Goal: Information Seeking & Learning: Stay updated

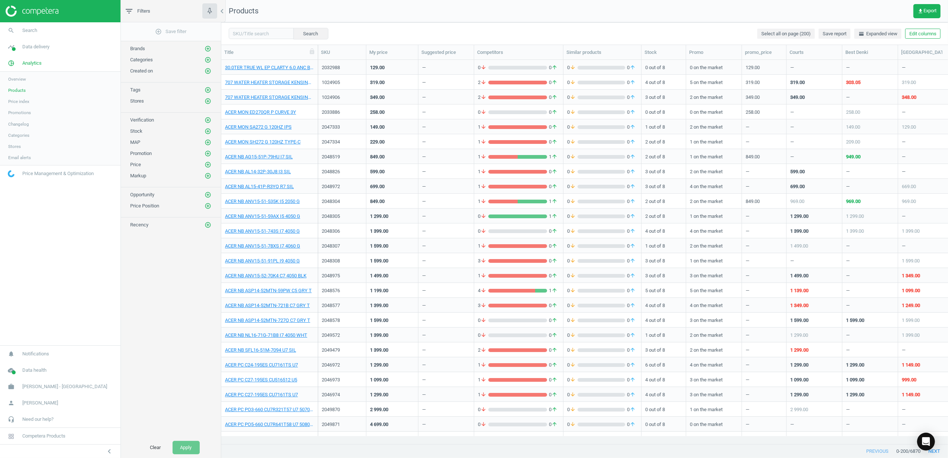
scroll to position [369, 720]
click at [32, 12] on img at bounding box center [32, 11] width 53 height 11
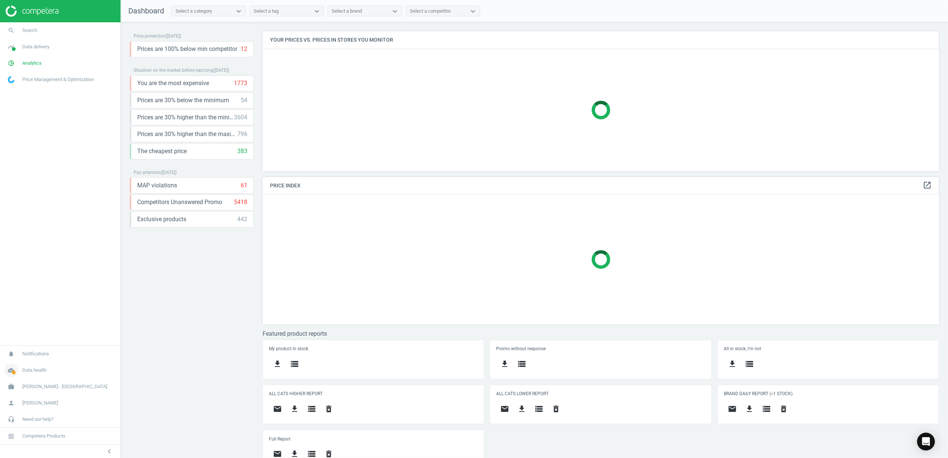
click at [8, 371] on icon "cloud_done" at bounding box center [11, 371] width 14 height 14
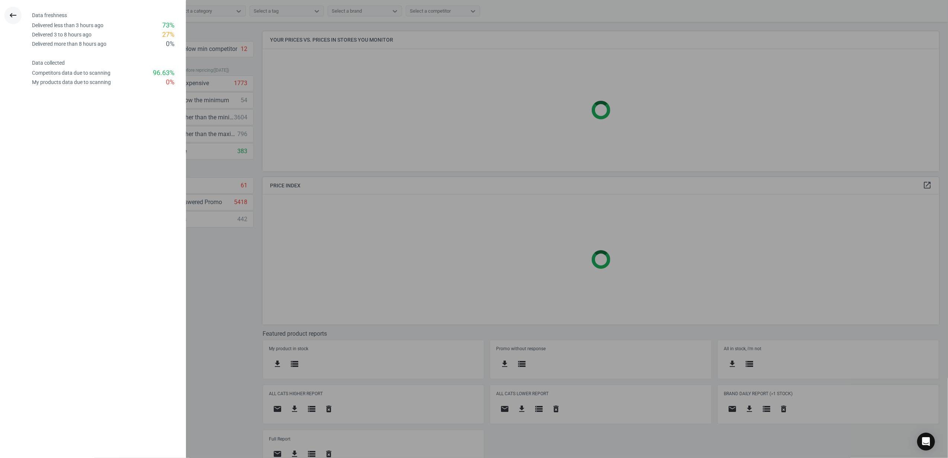
click at [19, 13] on button "keyboard_backspace" at bounding box center [12, 15] width 17 height 17
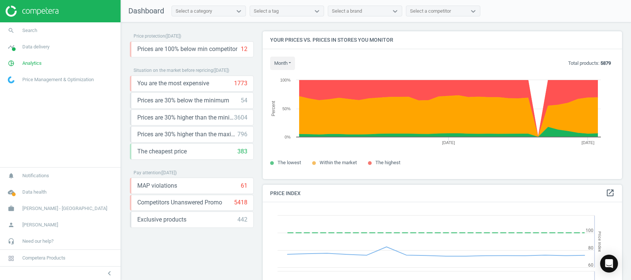
scroll to position [186, 367]
click at [54, 12] on img at bounding box center [32, 11] width 53 height 11
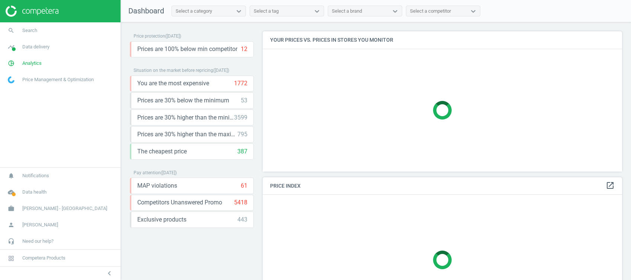
scroll to position [155, 367]
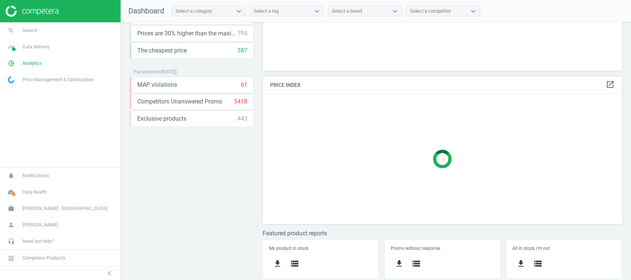
scroll to position [190, 0]
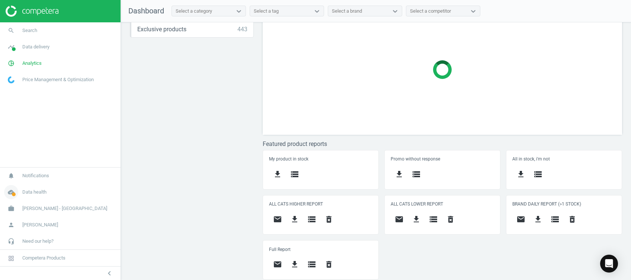
click at [12, 188] on icon "cloud_done" at bounding box center [11, 192] width 14 height 14
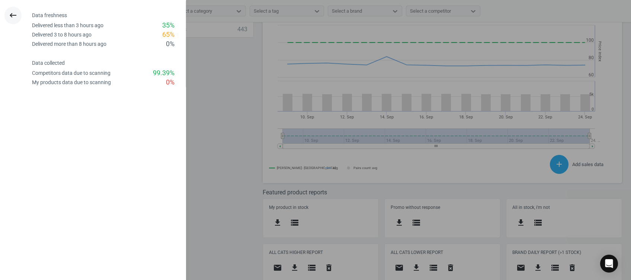
scroll to position [163, 367]
click at [13, 12] on icon "keyboard_backspace" at bounding box center [13, 15] width 9 height 9
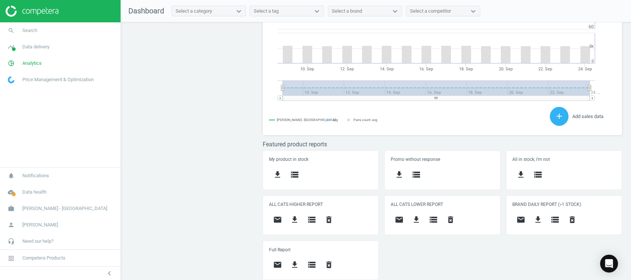
scroll to position [0, 0]
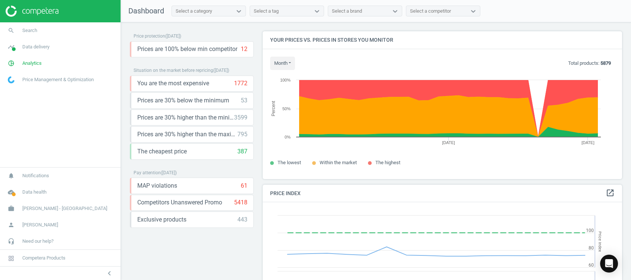
click at [37, 3] on div at bounding box center [60, 11] width 121 height 22
click at [44, 8] on img at bounding box center [32, 11] width 53 height 11
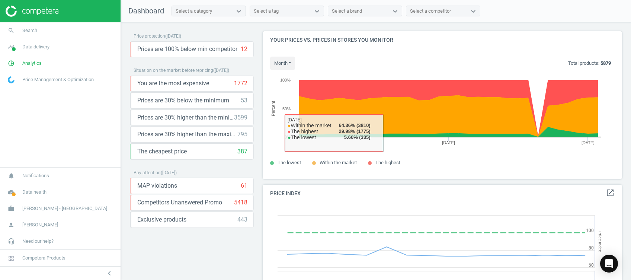
drag, startPoint x: 201, startPoint y: 262, endPoint x: 221, endPoint y: 239, distance: 30.4
click at [201, 262] on div "Price protection ( [DATE] ) Prices are 100% below min competitor 12 keyboard_ar…" at bounding box center [192, 152] width 124 height 243
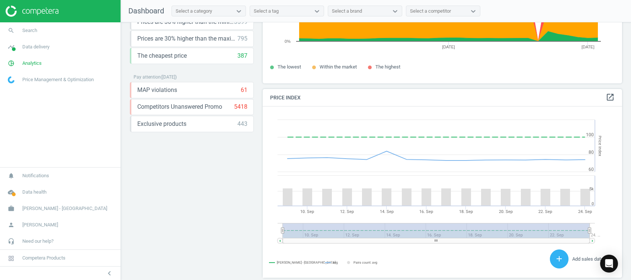
scroll to position [238, 0]
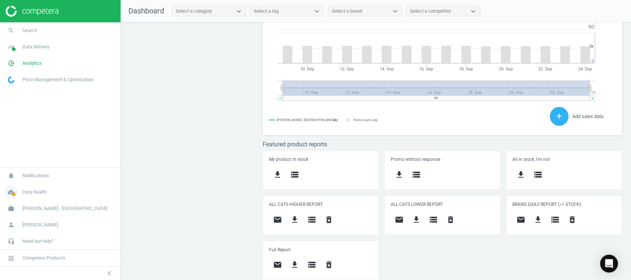
click at [12, 195] on span at bounding box center [14, 194] width 4 height 4
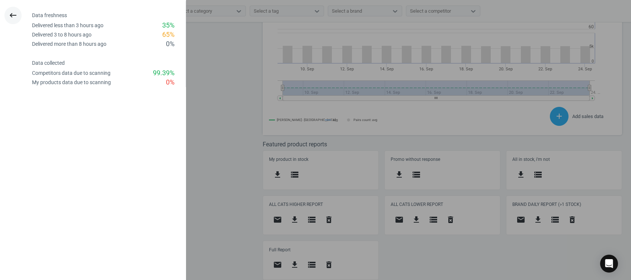
click at [18, 15] on button "keyboard_backspace" at bounding box center [12, 15] width 17 height 17
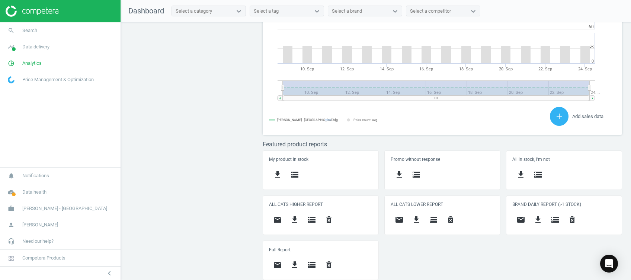
click at [45, 4] on div at bounding box center [60, 11] width 121 height 22
drag, startPoint x: 54, startPoint y: 8, endPoint x: 58, endPoint y: 15, distance: 8.0
click at [54, 8] on img at bounding box center [32, 11] width 53 height 11
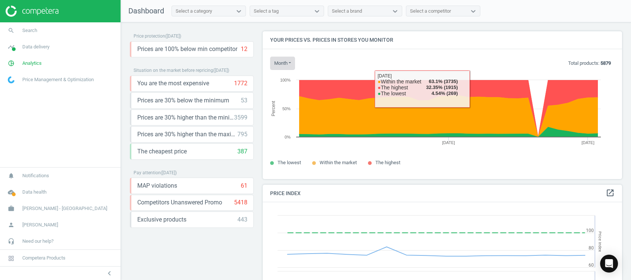
click at [286, 62] on button "month" at bounding box center [282, 63] width 25 height 13
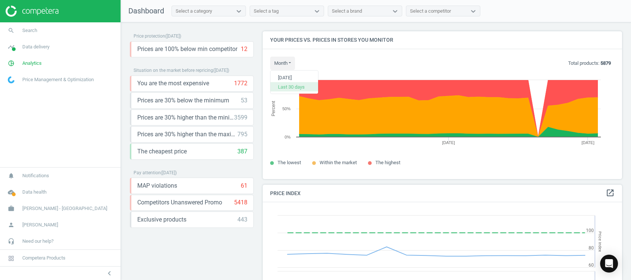
click at [285, 88] on button "Last 30 days" at bounding box center [295, 86] width 48 height 9
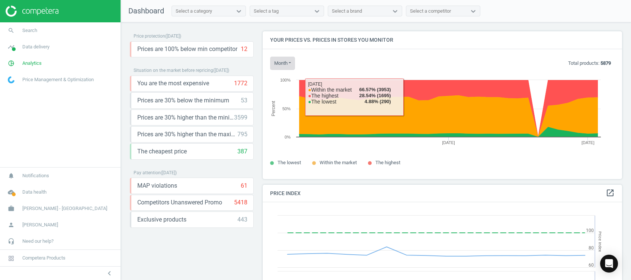
click at [287, 63] on button "month" at bounding box center [282, 63] width 25 height 13
click at [285, 81] on button "[DATE]" at bounding box center [295, 77] width 48 height 9
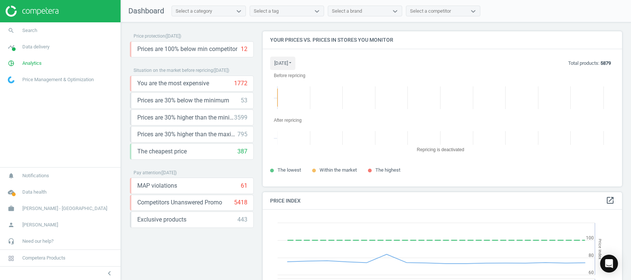
scroll to position [170, 367]
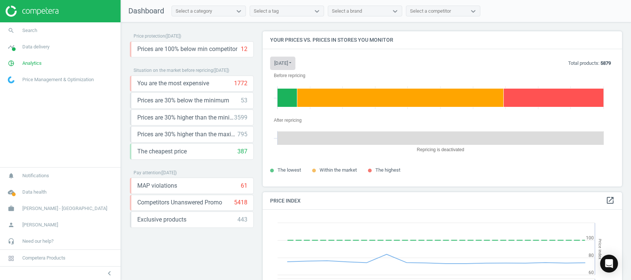
click at [281, 62] on button "today" at bounding box center [282, 63] width 25 height 13
click at [281, 86] on button "Last 30 days" at bounding box center [295, 86] width 48 height 9
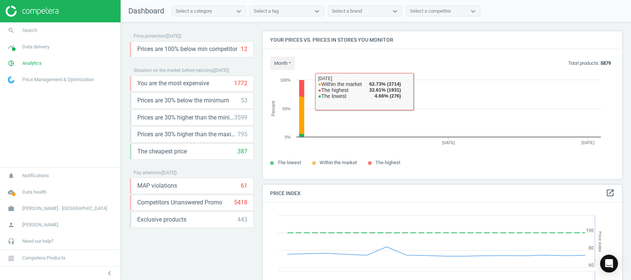
scroll to position [163, 367]
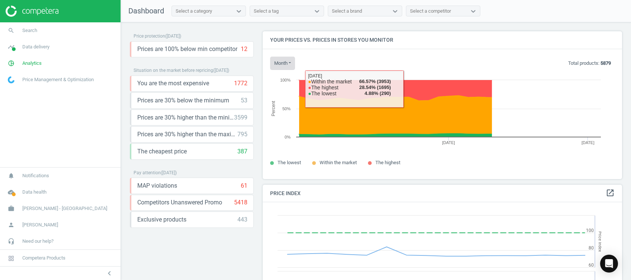
click at [285, 66] on button "month" at bounding box center [282, 63] width 25 height 13
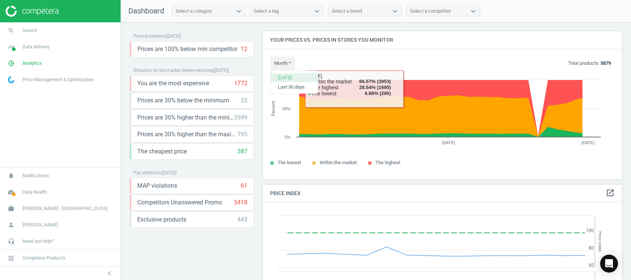
click at [292, 76] on button "[DATE]" at bounding box center [295, 77] width 48 height 9
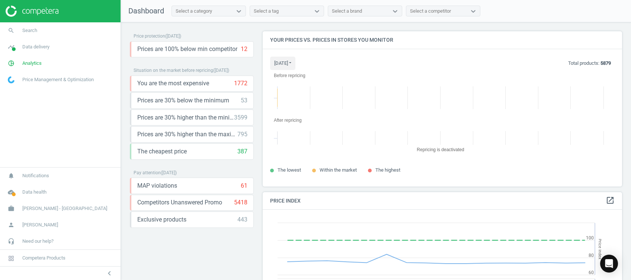
scroll to position [3, 4]
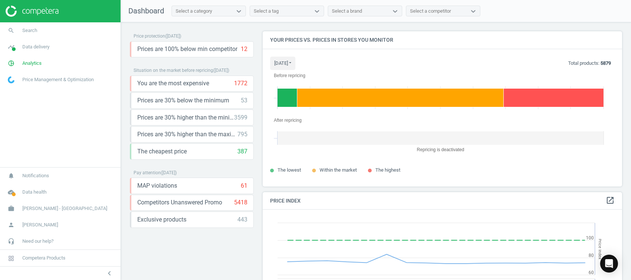
click at [427, 141] on rect at bounding box center [440, 138] width 326 height 14
click at [417, 135] on rect at bounding box center [440, 138] width 326 height 14
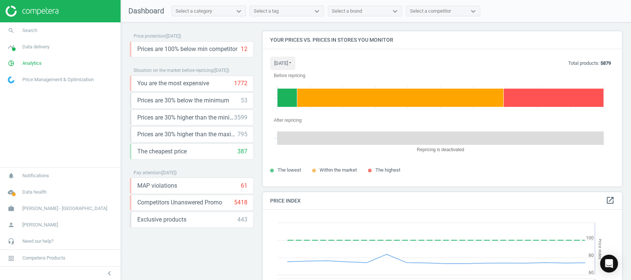
drag, startPoint x: 465, startPoint y: 151, endPoint x: 414, endPoint y: 147, distance: 51.2
click at [414, 147] on icon "Created with Highcharts 6.2.0 Repricing is deactivated After repricing" at bounding box center [438, 137] width 337 height 45
click at [46, 11] on img at bounding box center [32, 11] width 53 height 11
